Goal: Information Seeking & Learning: Learn about a topic

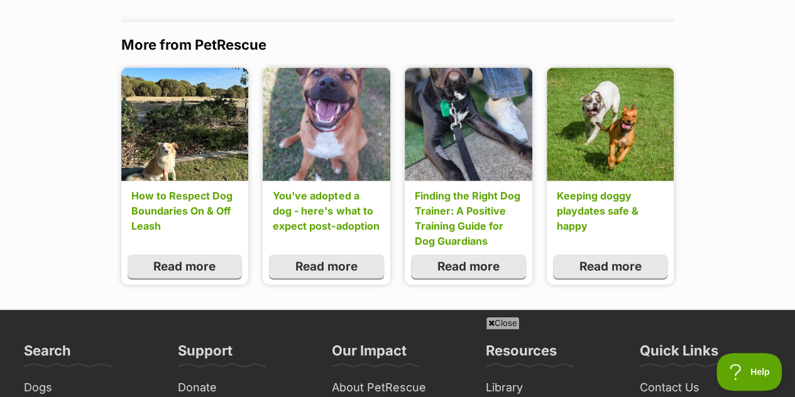
scroll to position [5764, 0]
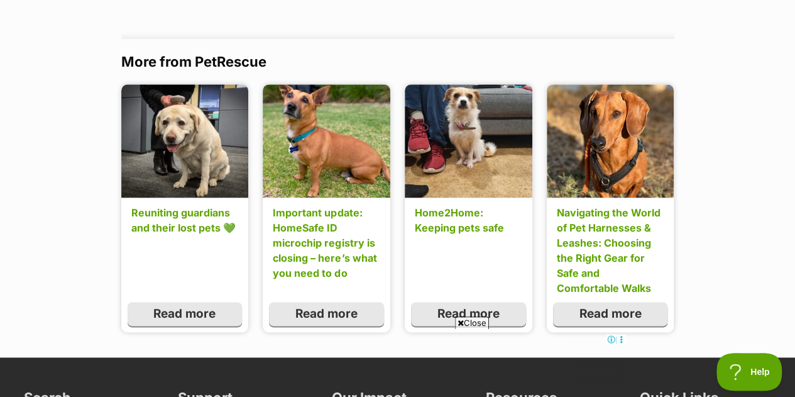
click at [309, 260] on link "Important update: HomeSafe ID microchip registry is closing – here’s what you n…" at bounding box center [326, 242] width 107 height 75
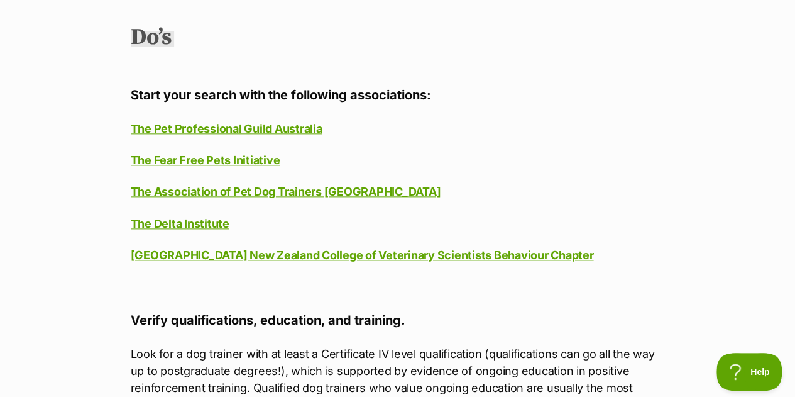
scroll to position [3084, 0]
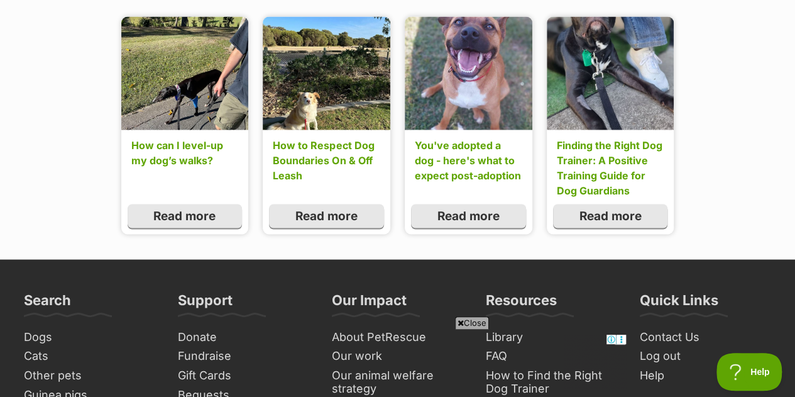
scroll to position [5830, 0]
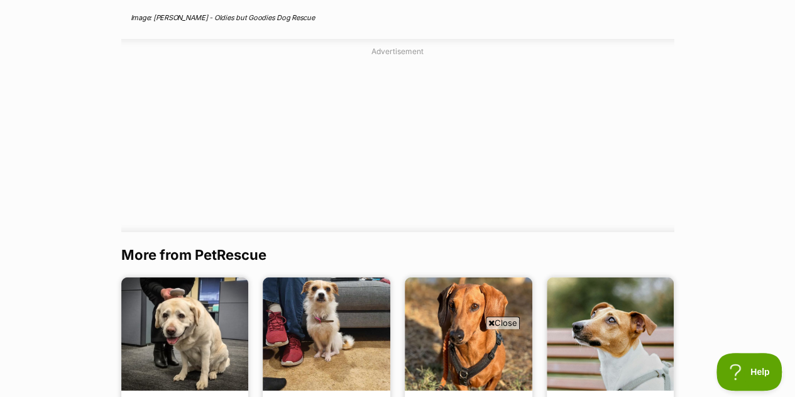
scroll to position [1719, 0]
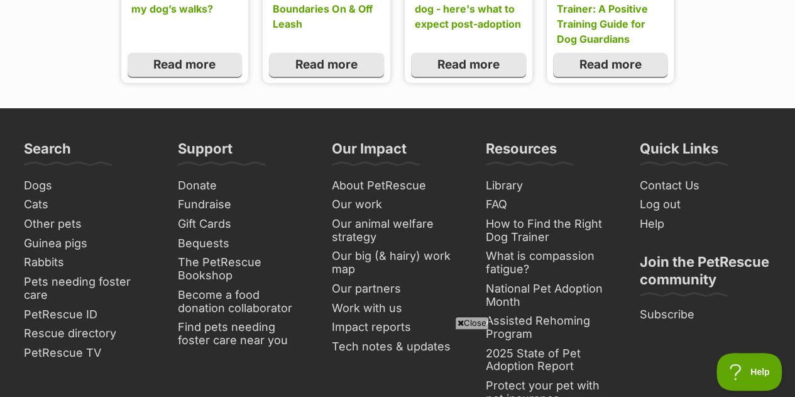
scroll to position [4826, 0]
